Goal: Task Accomplishment & Management: Manage account settings

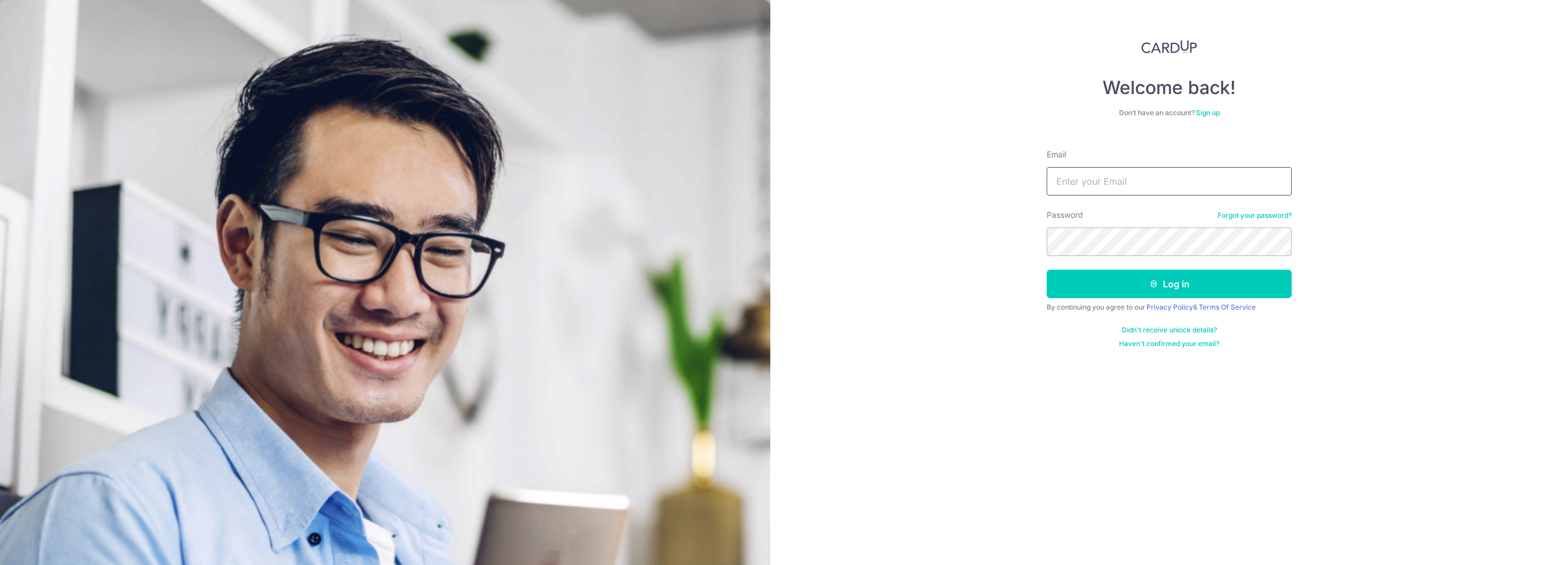
click at [1123, 178] on input "Email" at bounding box center [1169, 181] width 245 height 29
type input "[EMAIL_ADDRESS][DOMAIN_NAME]"
click at [1047, 270] on button "Log in" at bounding box center [1169, 284] width 245 height 29
